Goal: Navigation & Orientation: Find specific page/section

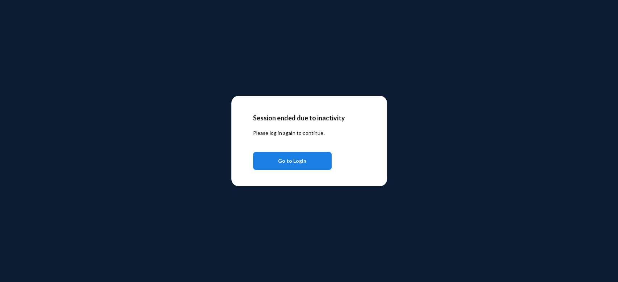
click at [284, 165] on span "Go to Login" at bounding box center [292, 161] width 28 height 13
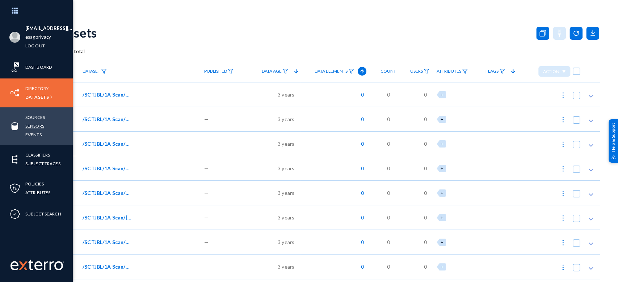
click at [40, 129] on link "Sensors" at bounding box center [34, 126] width 19 height 8
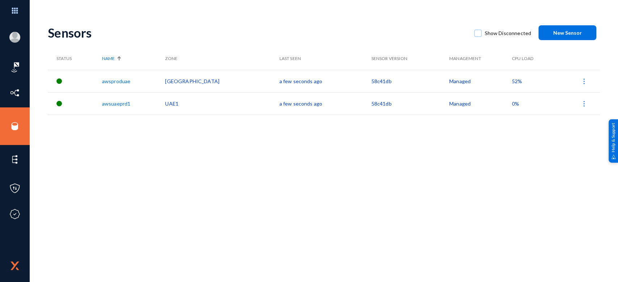
click at [512, 82] on span "52%" at bounding box center [517, 81] width 10 height 6
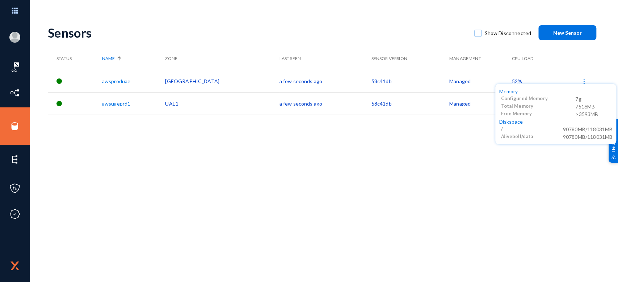
click at [452, 167] on div at bounding box center [309, 141] width 618 height 282
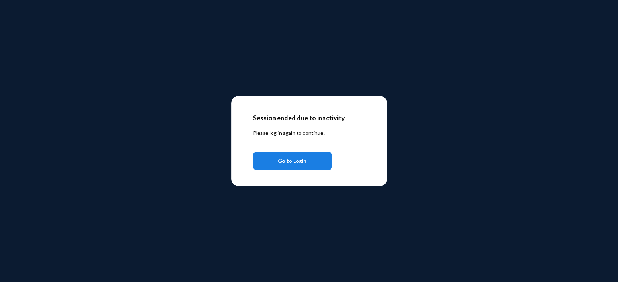
click at [305, 159] on button "Go to Login" at bounding box center [292, 161] width 79 height 18
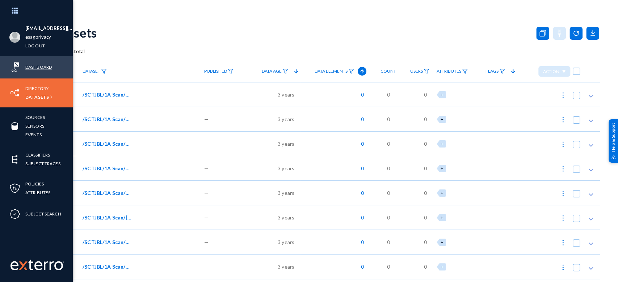
click at [41, 65] on link "Dashboard" at bounding box center [38, 67] width 26 height 8
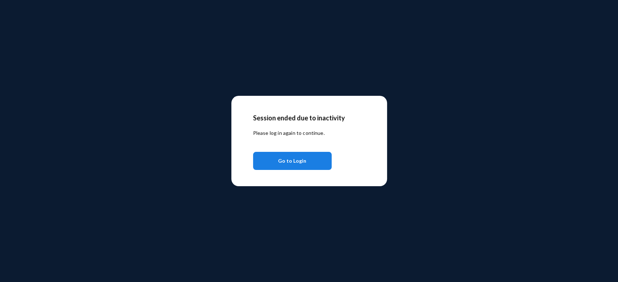
click at [300, 165] on span "Go to Login" at bounding box center [292, 161] width 28 height 13
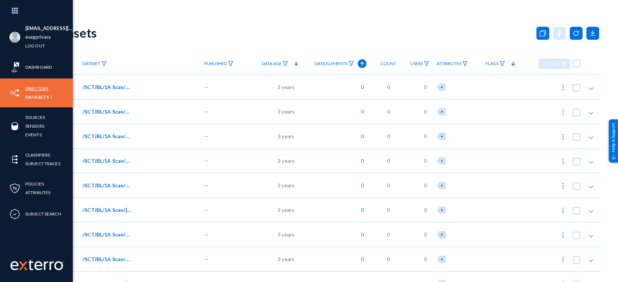
drag, startPoint x: 0, startPoint y: 0, endPoint x: 39, endPoint y: 86, distance: 94.7
click at [39, 86] on link "Directory" at bounding box center [36, 88] width 23 height 8
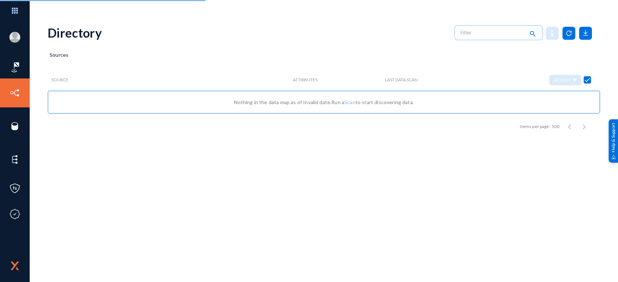
checkbox input "false"
